Goal: Task Accomplishment & Management: Use online tool/utility

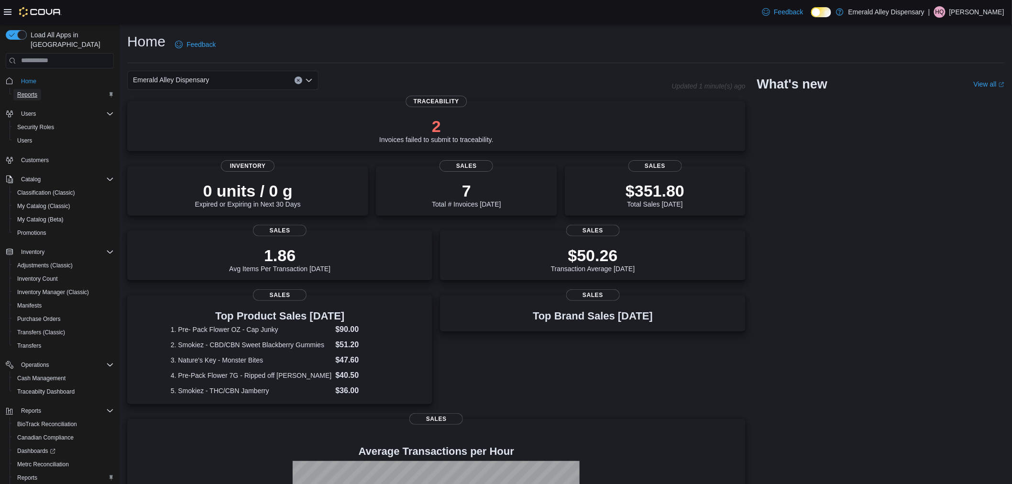
click at [31, 91] on span "Reports" at bounding box center [27, 95] width 20 height 8
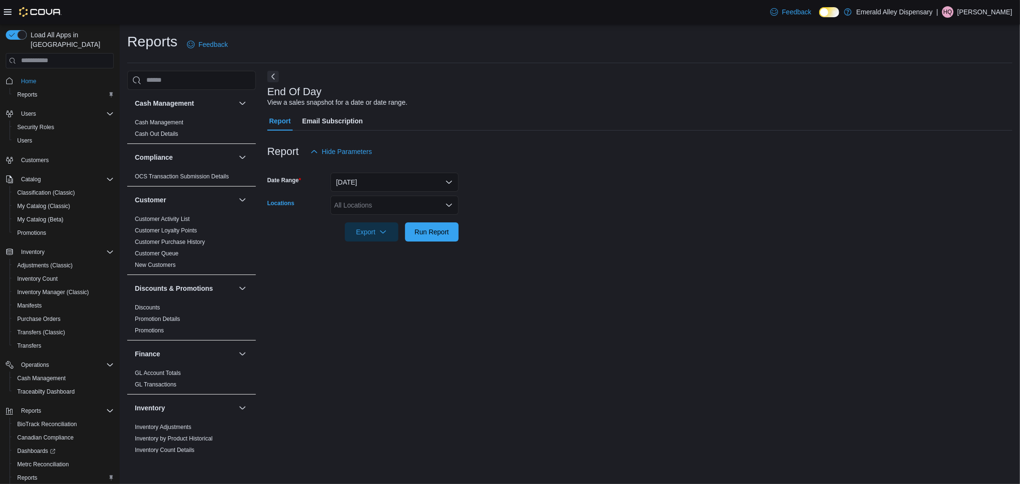
click at [414, 211] on div "All Locations" at bounding box center [394, 205] width 128 height 19
click at [420, 221] on span "Emerald Alley Dispensary" at bounding box center [384, 221] width 77 height 10
click at [420, 221] on div "1141 NW 1st Street" at bounding box center [385, 221] width 98 height 10
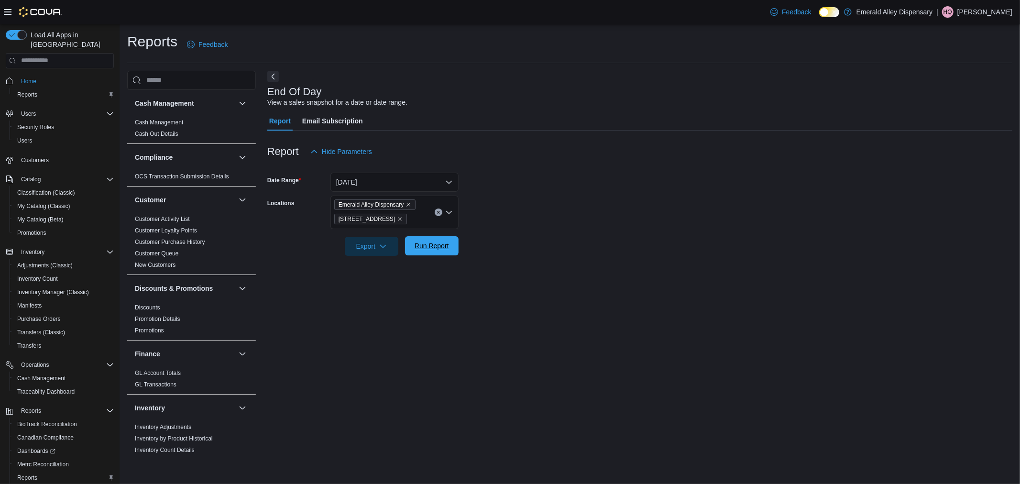
click at [429, 251] on span "Run Report" at bounding box center [432, 245] width 42 height 19
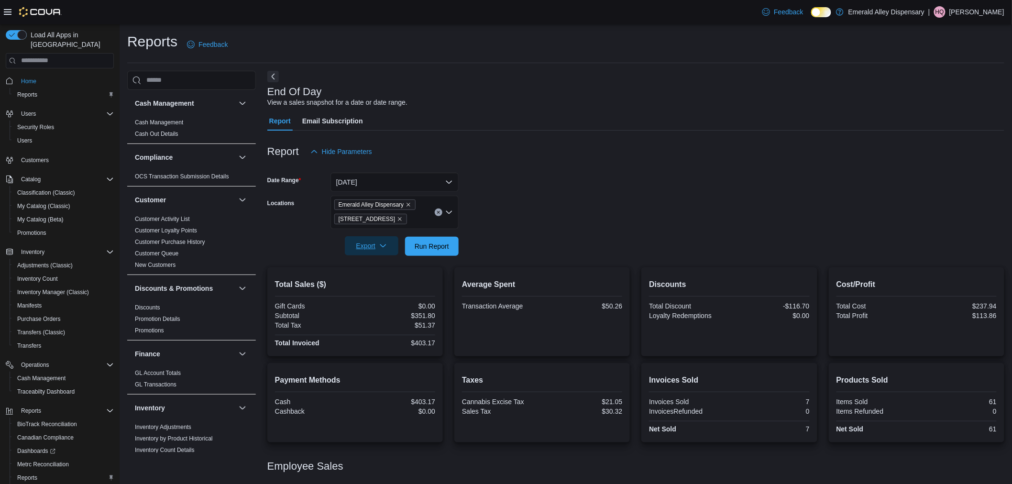
click at [385, 242] on icon "button" at bounding box center [383, 246] width 8 height 8
click at [388, 281] on span "Export to Pdf" at bounding box center [372, 284] width 43 height 8
click at [367, 245] on span "Export" at bounding box center [371, 245] width 42 height 19
click at [383, 281] on span "Export to Pdf" at bounding box center [372, 284] width 43 height 8
